Goal: Information Seeking & Learning: Learn about a topic

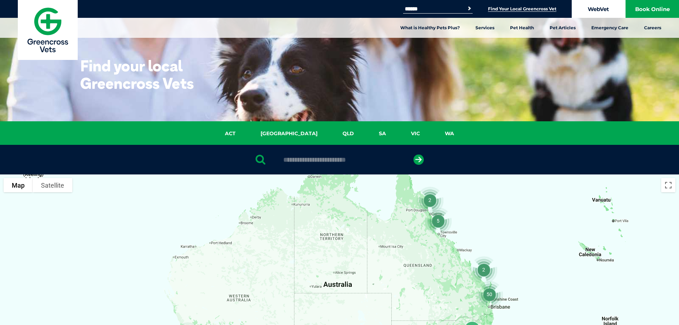
click at [600, 10] on link "WebVet" at bounding box center [598, 9] width 53 height 18
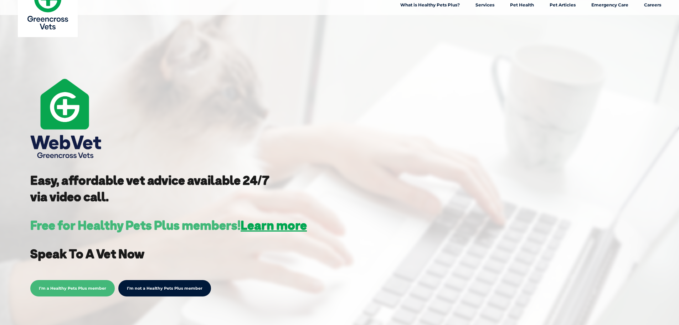
scroll to position [143, 0]
